Goal: Navigation & Orientation: Find specific page/section

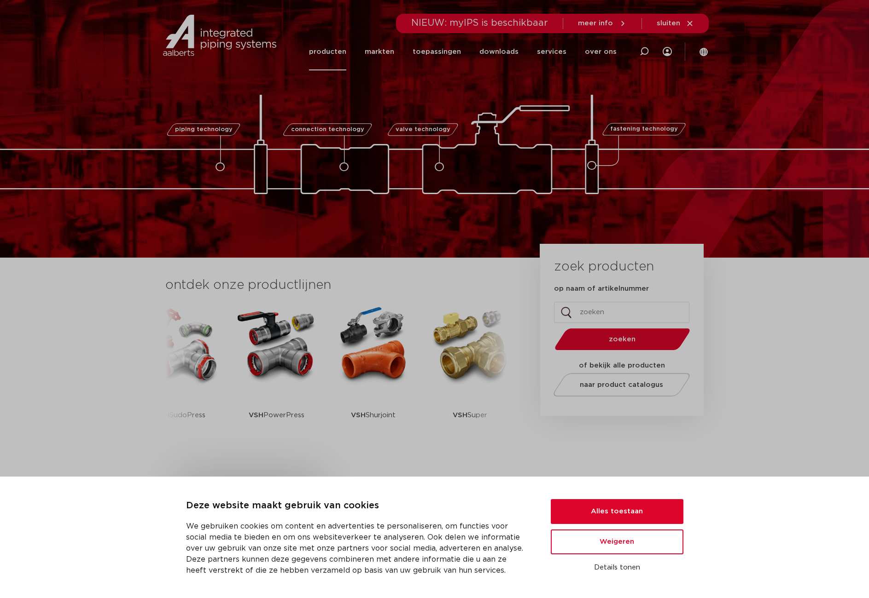
click at [342, 54] on link "producten" at bounding box center [327, 51] width 37 height 37
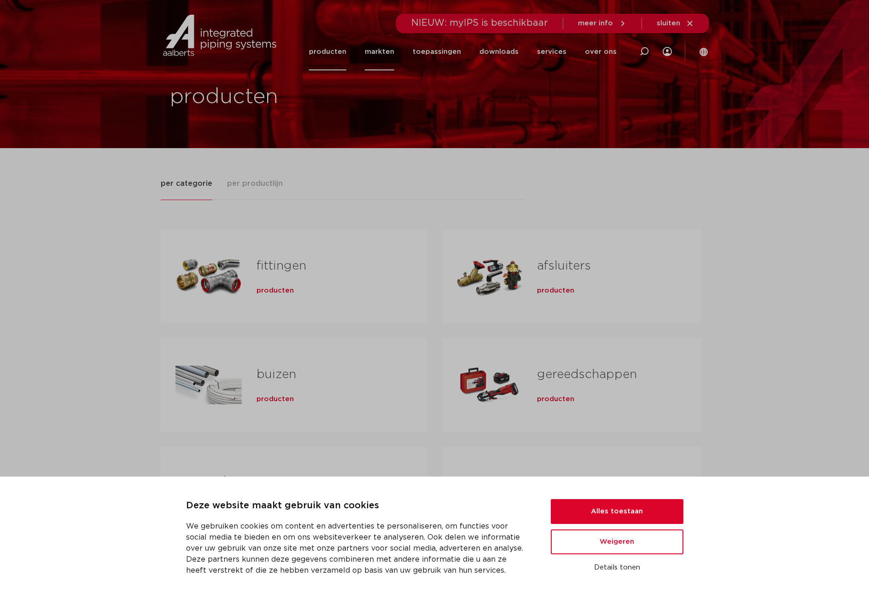
click at [384, 53] on link "markten" at bounding box center [379, 51] width 29 height 37
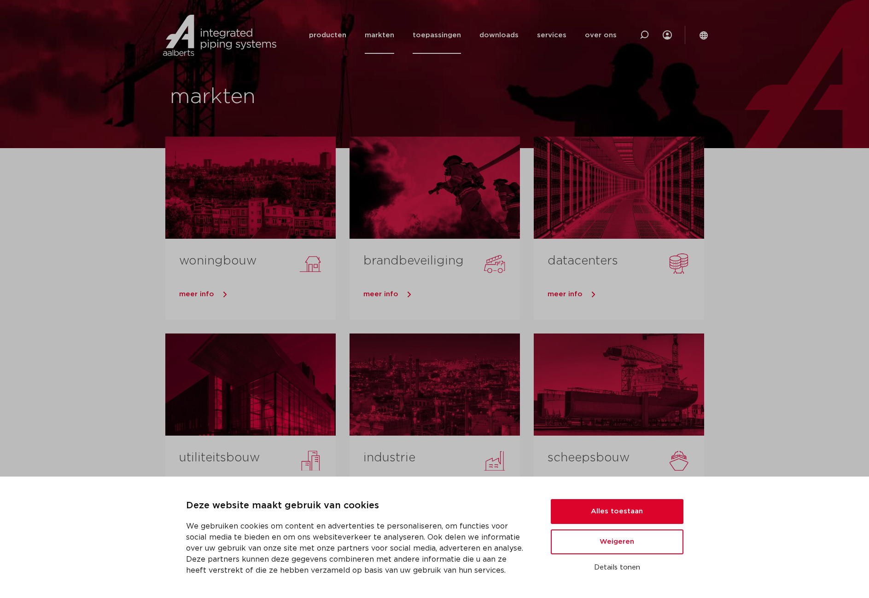
click at [439, 36] on link "toepassingen" at bounding box center [436, 35] width 48 height 37
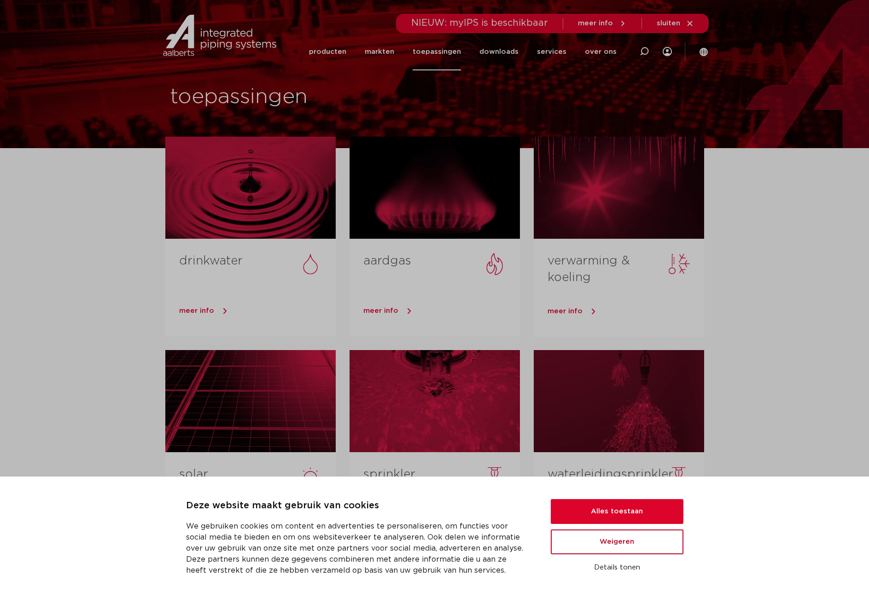
click at [614, 548] on button "Weigeren" at bounding box center [617, 542] width 133 height 25
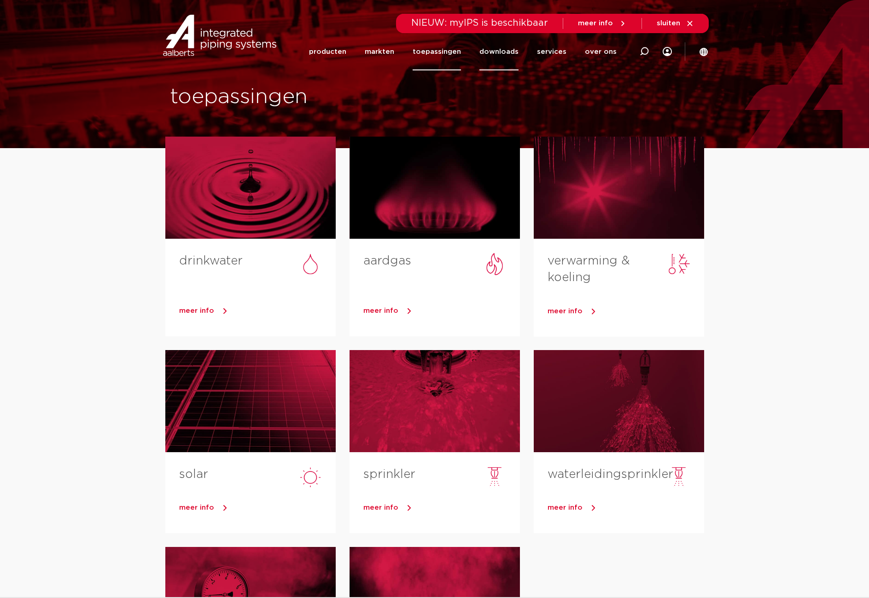
click at [510, 52] on link "downloads" at bounding box center [498, 51] width 39 height 37
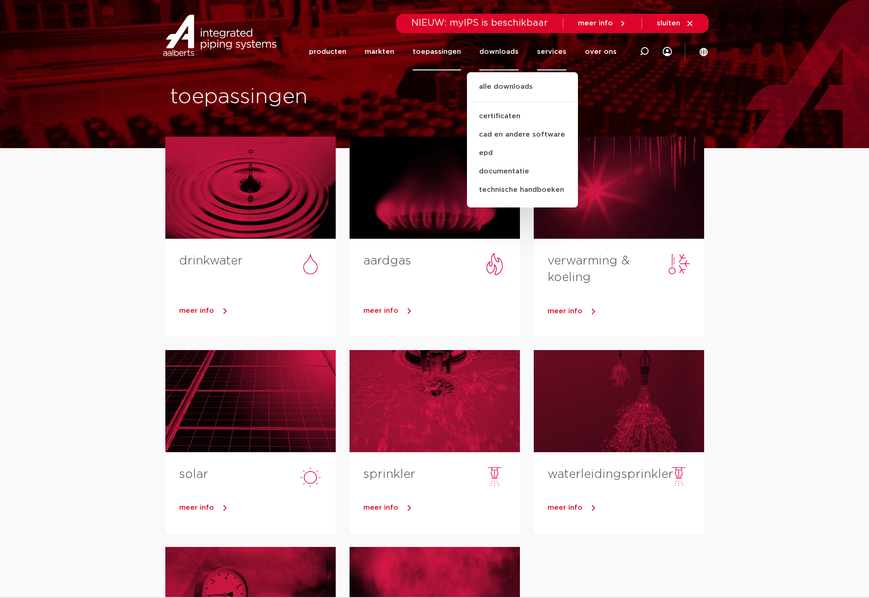
click at [549, 51] on link "services" at bounding box center [551, 51] width 29 height 37
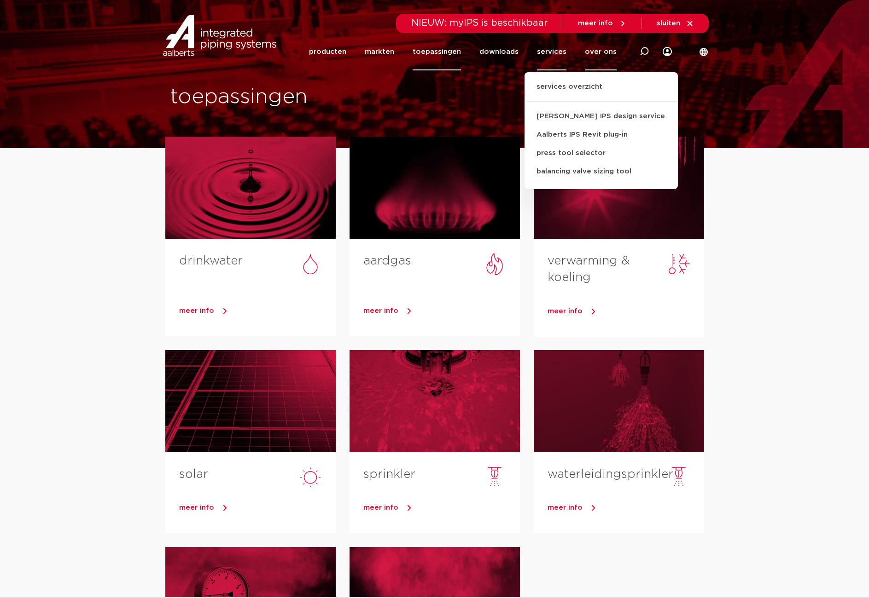
click at [596, 52] on link "over ons" at bounding box center [601, 51] width 32 height 37
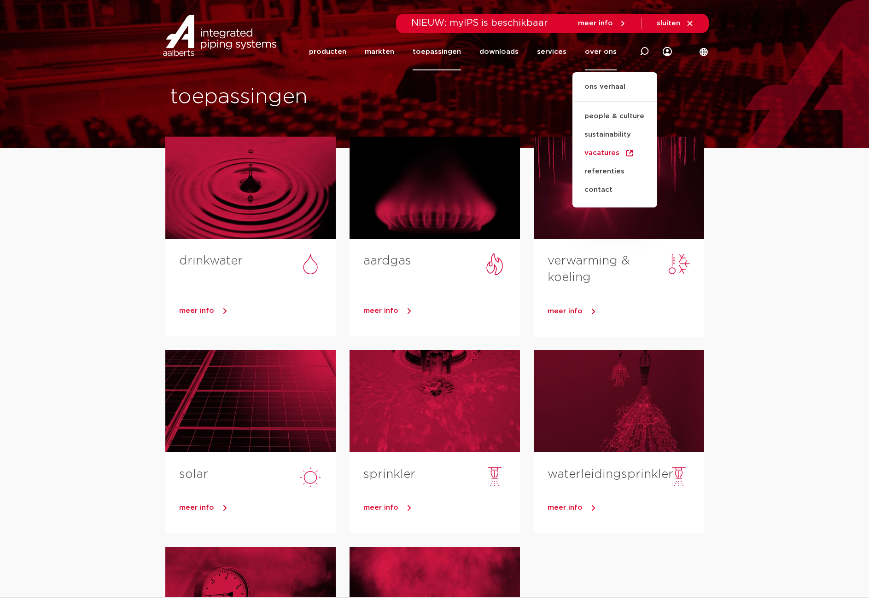
click at [612, 151] on link "vacatures" at bounding box center [614, 153] width 85 height 18
